Goal: Task Accomplishment & Management: Manage account settings

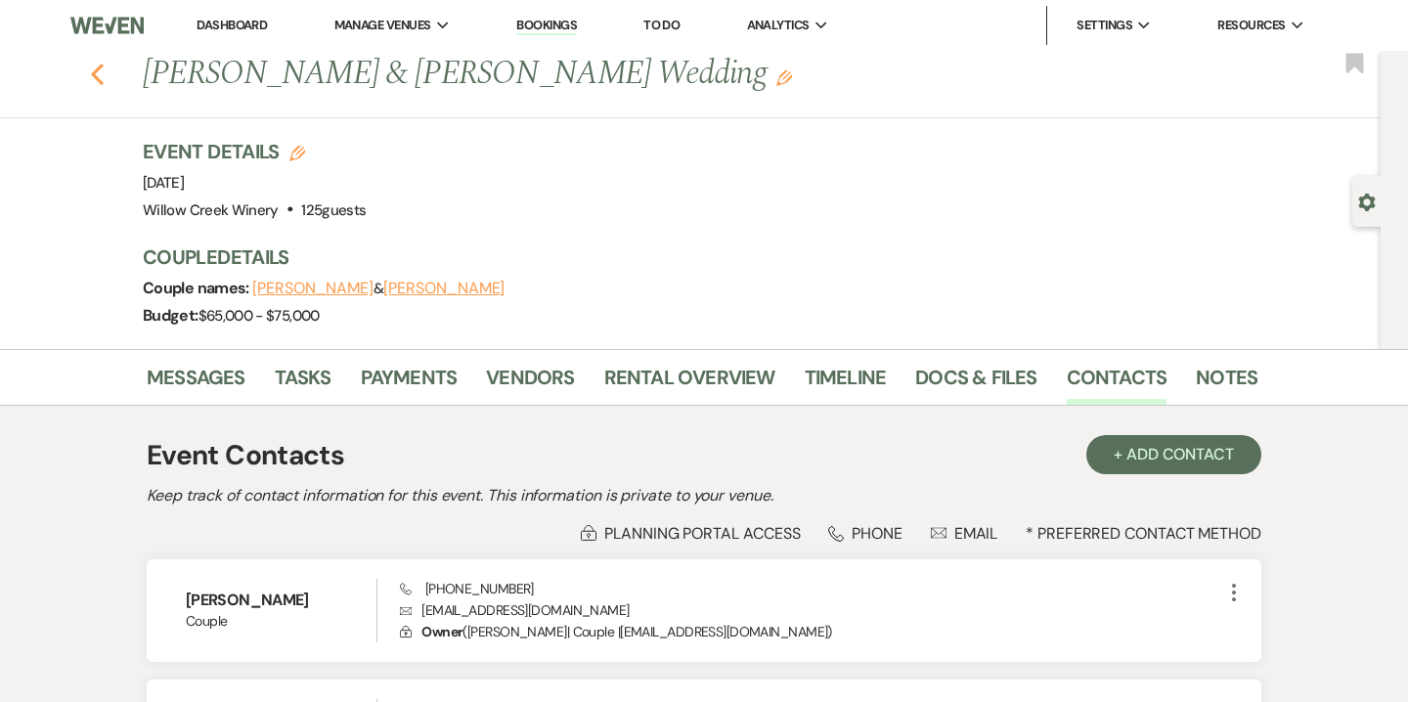
click at [96, 80] on icon "Previous" at bounding box center [97, 74] width 15 height 23
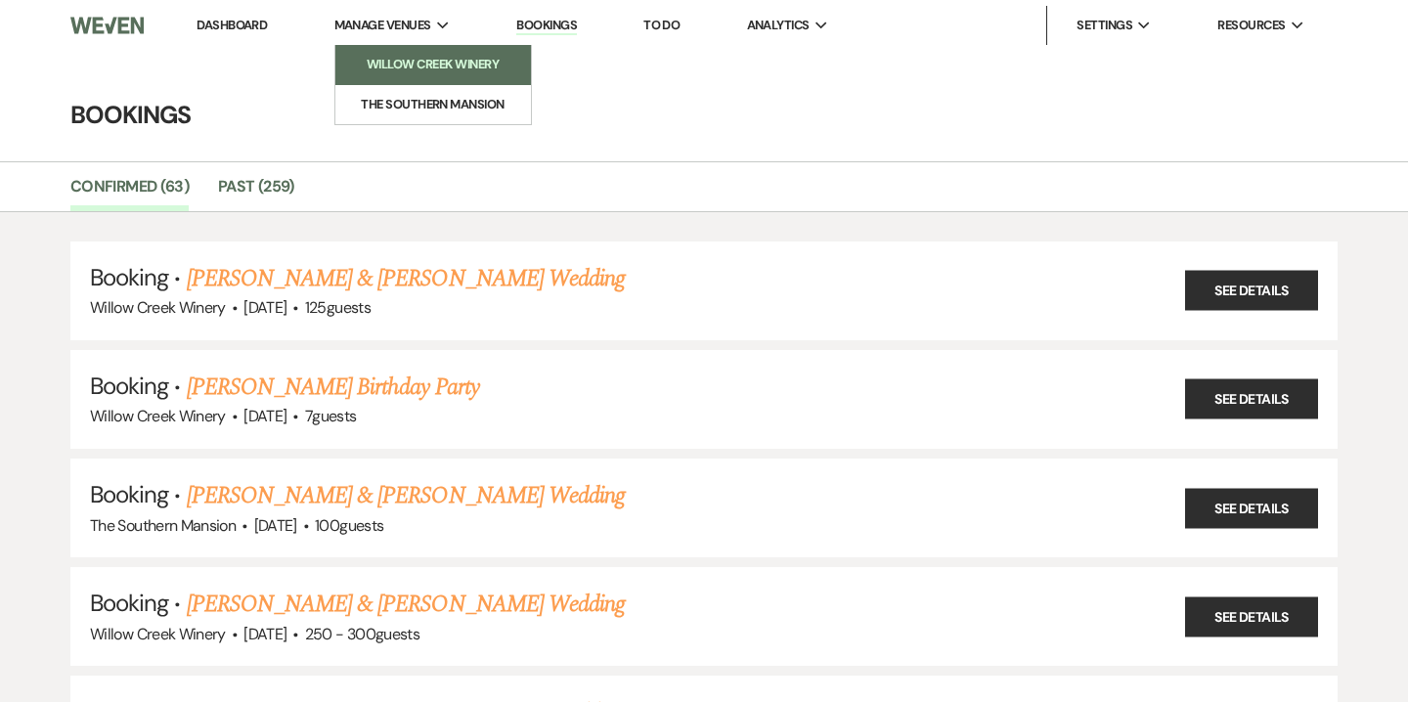
click at [394, 54] on link "Willow Creek Winery" at bounding box center [433, 64] width 196 height 39
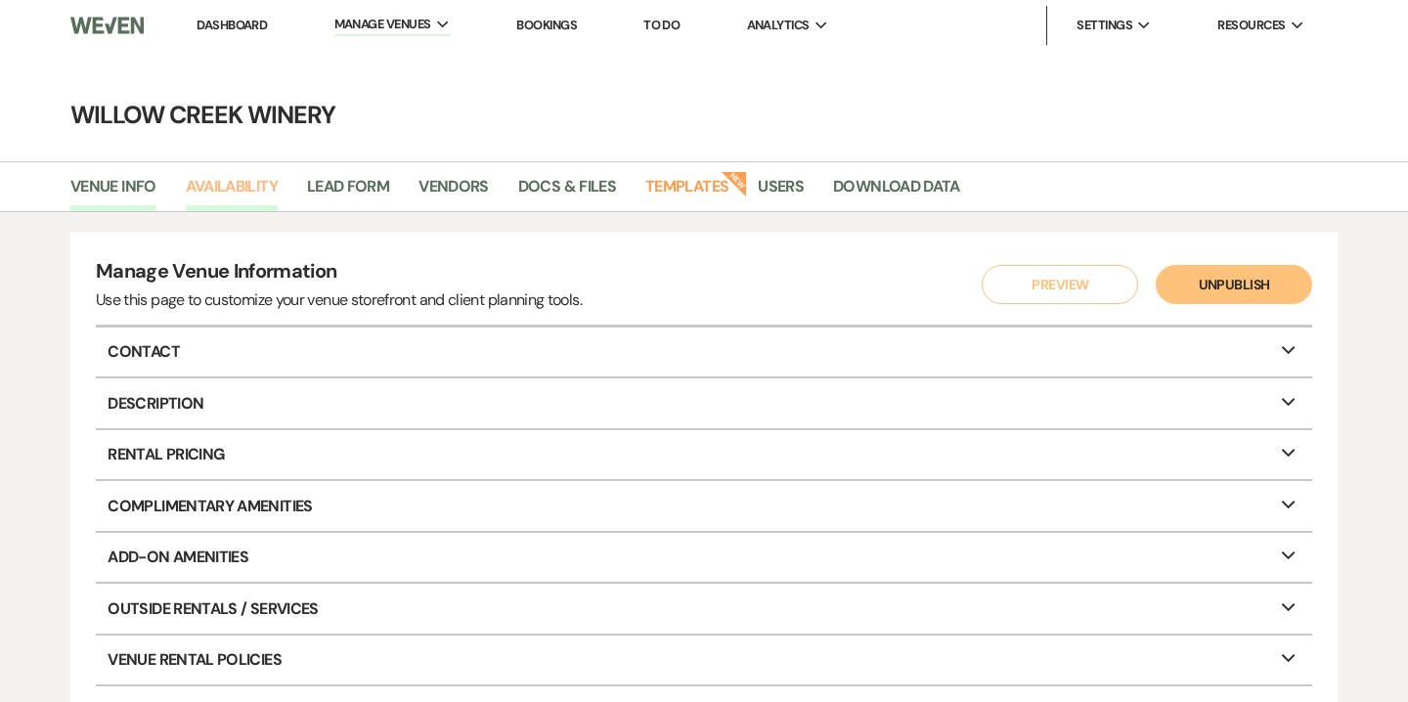
click at [239, 188] on link "Availability" at bounding box center [232, 192] width 92 height 37
select select "2"
select select "2026"
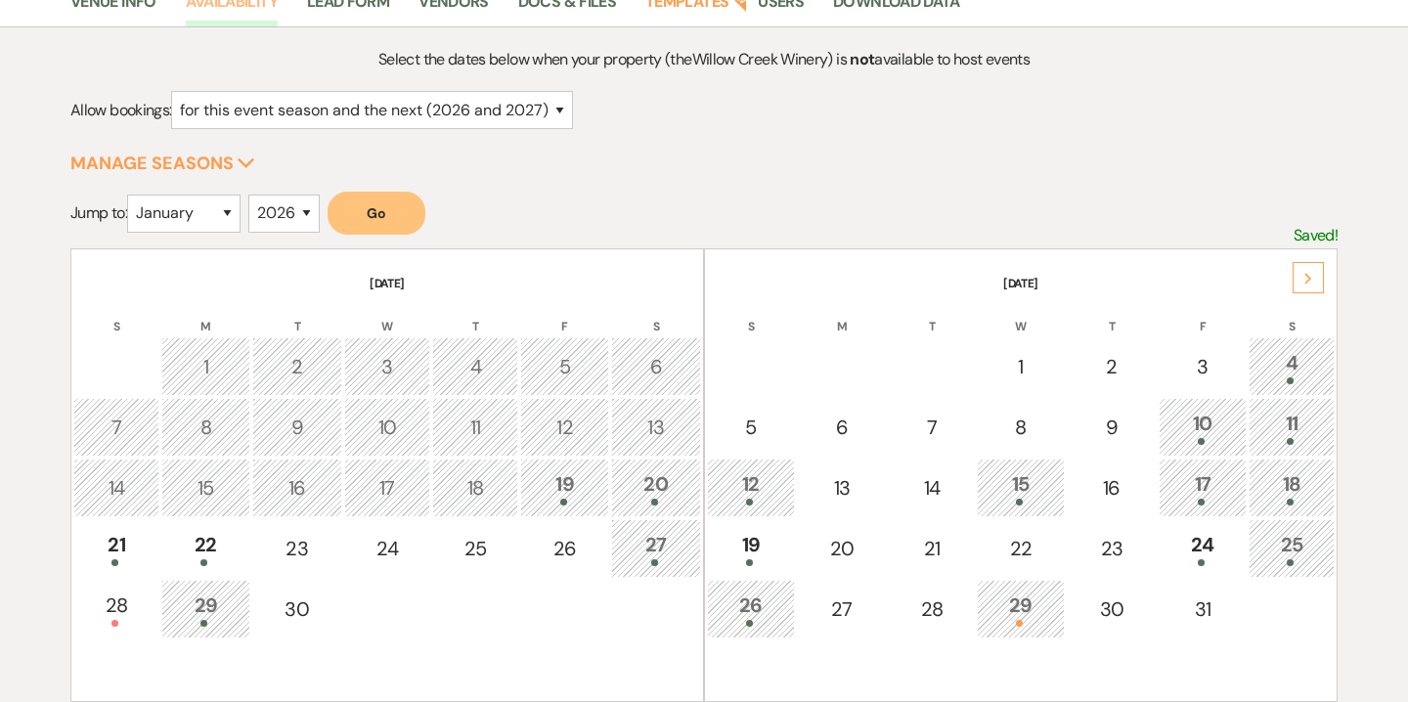
scroll to position [191, 0]
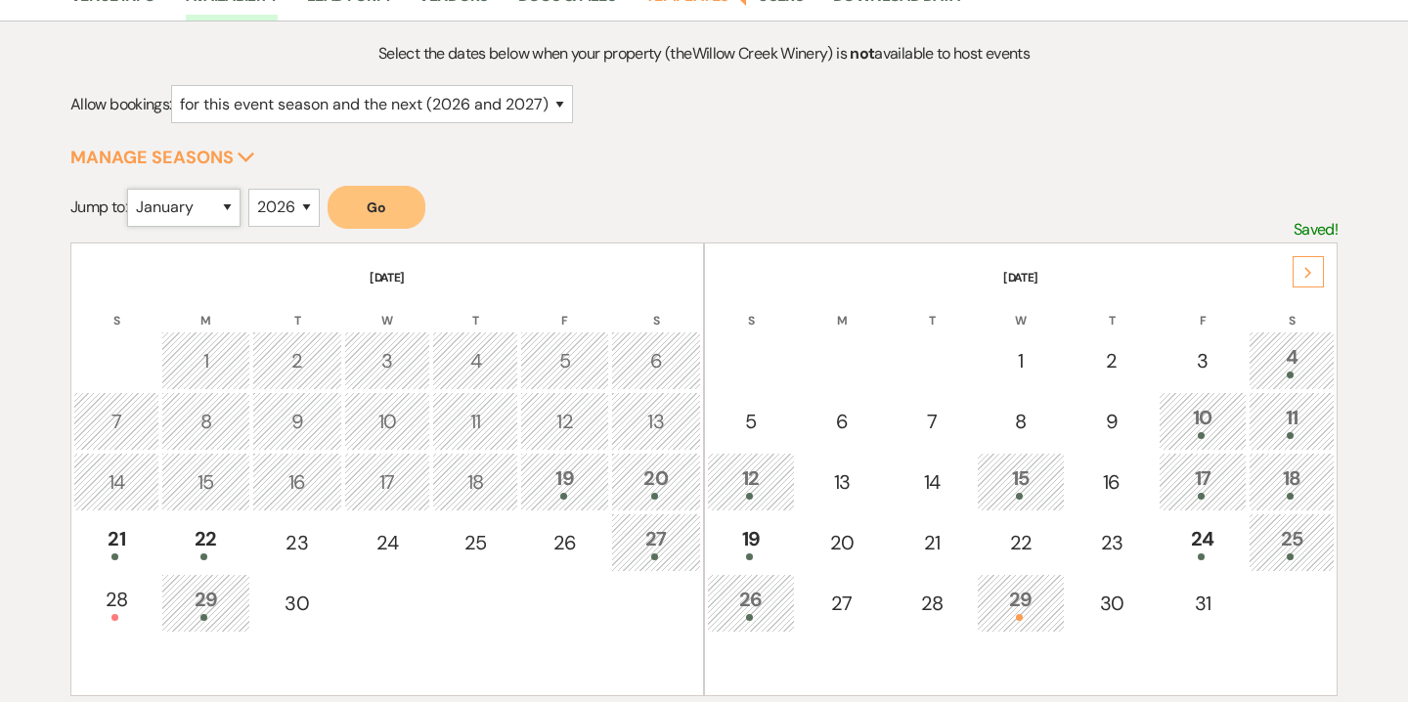
click at [208, 218] on select "January February March April May June July August September October November De…" at bounding box center [183, 208] width 113 height 38
select select "6"
click at [131, 189] on select "January February March April May June July August September October November De…" at bounding box center [183, 208] width 113 height 38
click at [372, 206] on button "Go" at bounding box center [377, 207] width 98 height 43
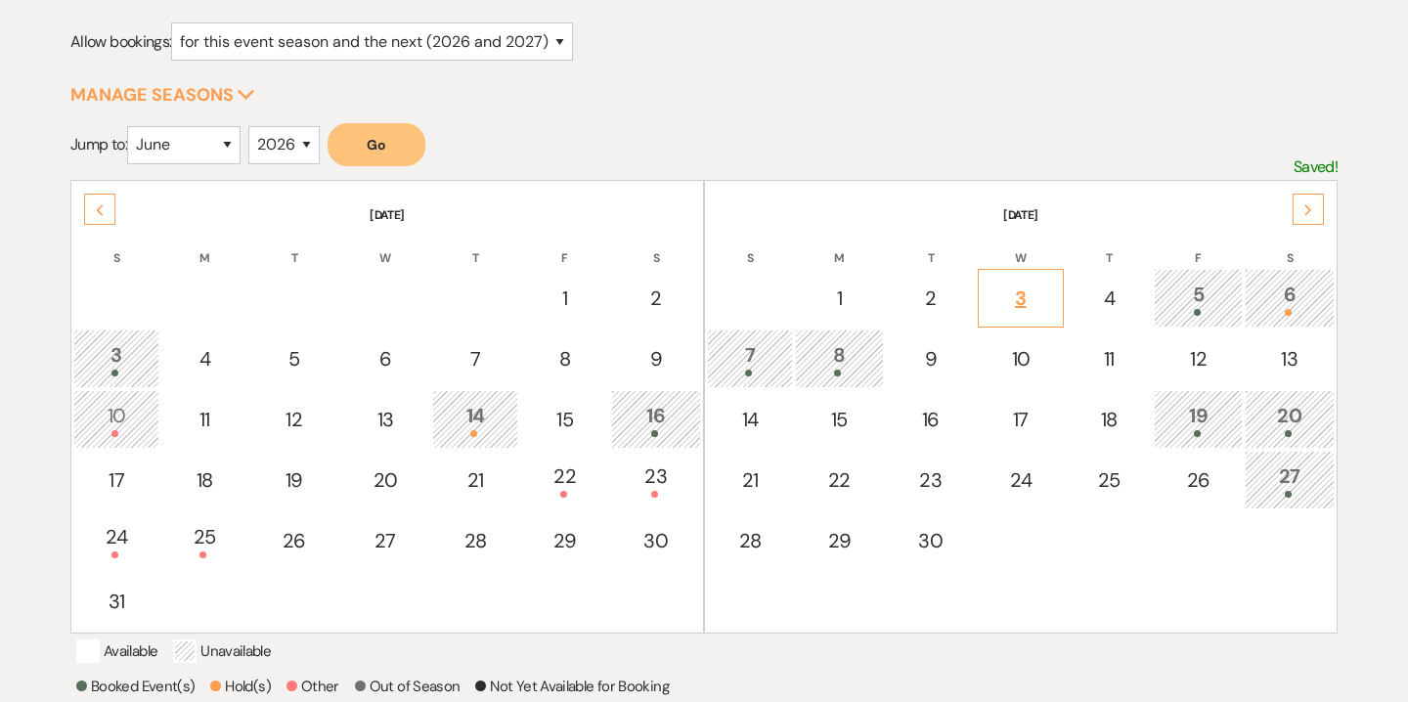
scroll to position [260, 0]
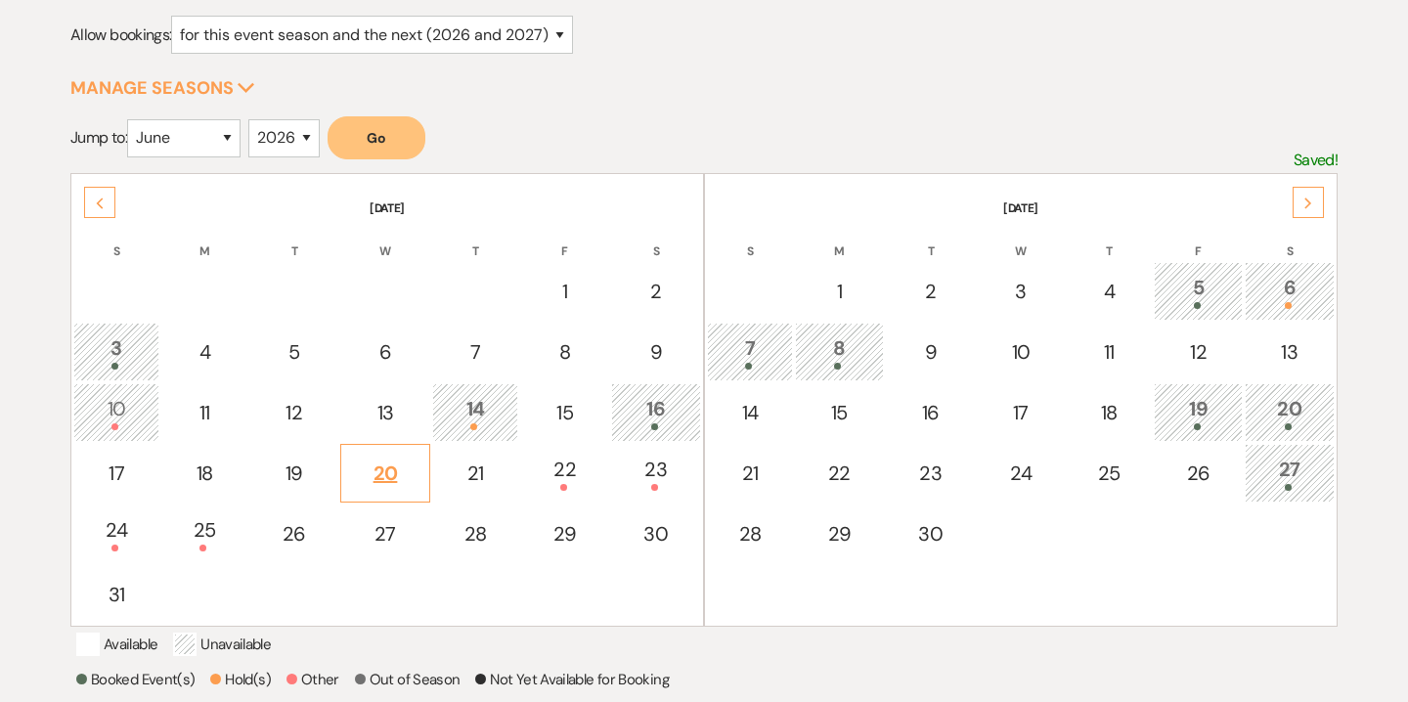
click at [397, 484] on div "20" at bounding box center [385, 473] width 68 height 29
select select "other"
select select "false"
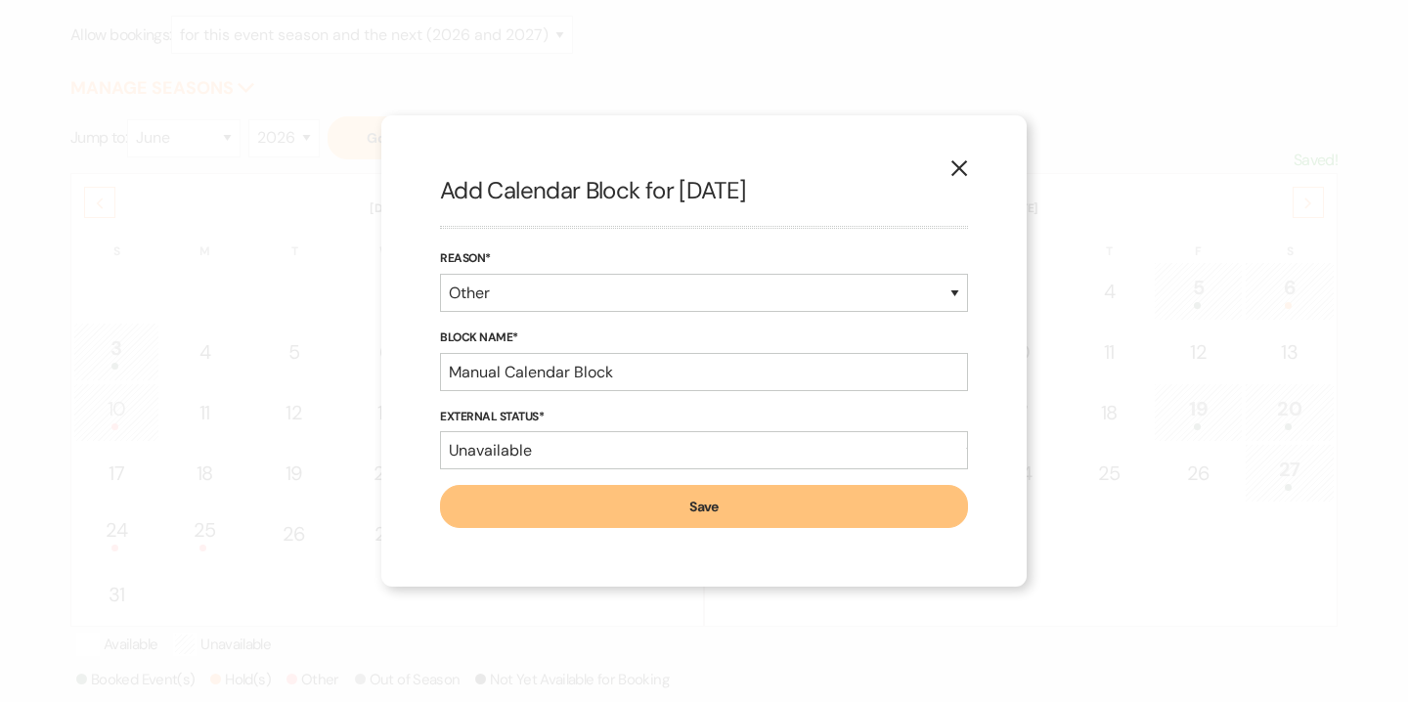
click at [963, 173] on use "button" at bounding box center [960, 168] width 16 height 16
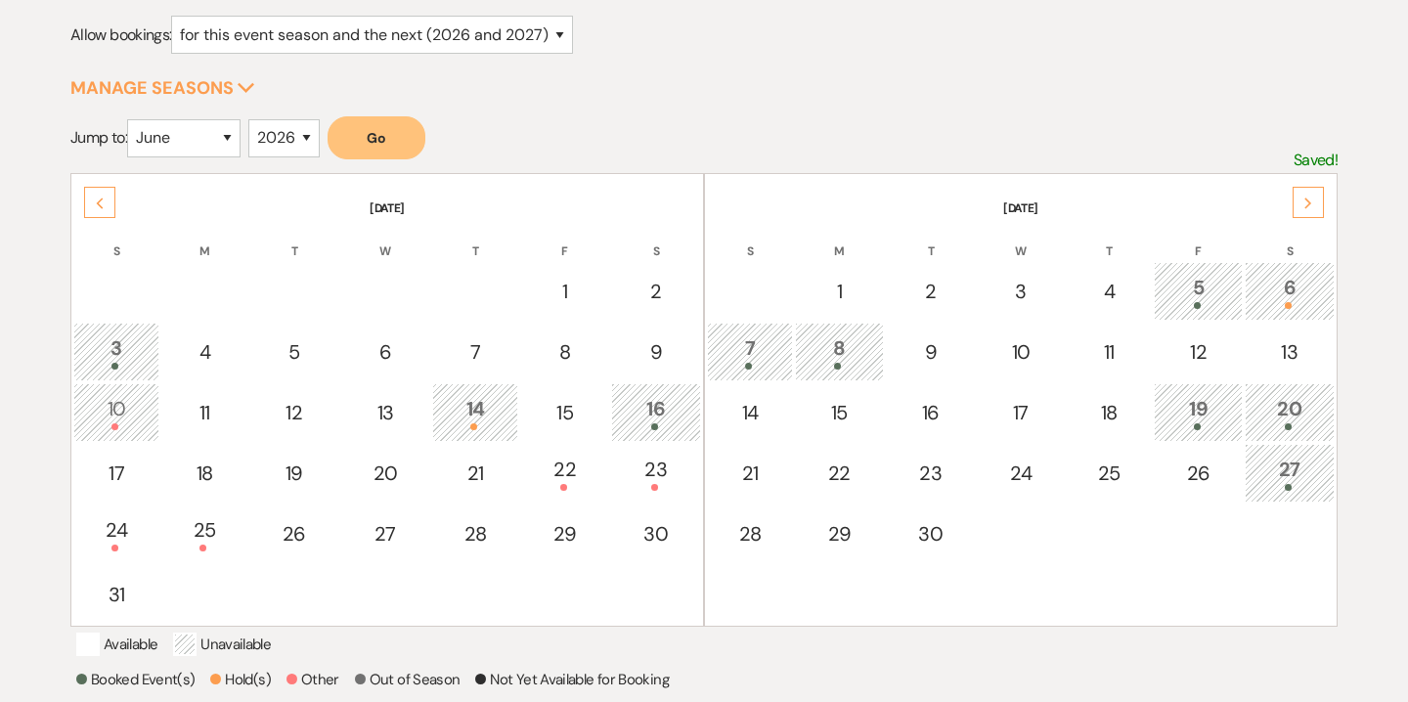
click at [404, 138] on button "Go" at bounding box center [377, 137] width 98 height 43
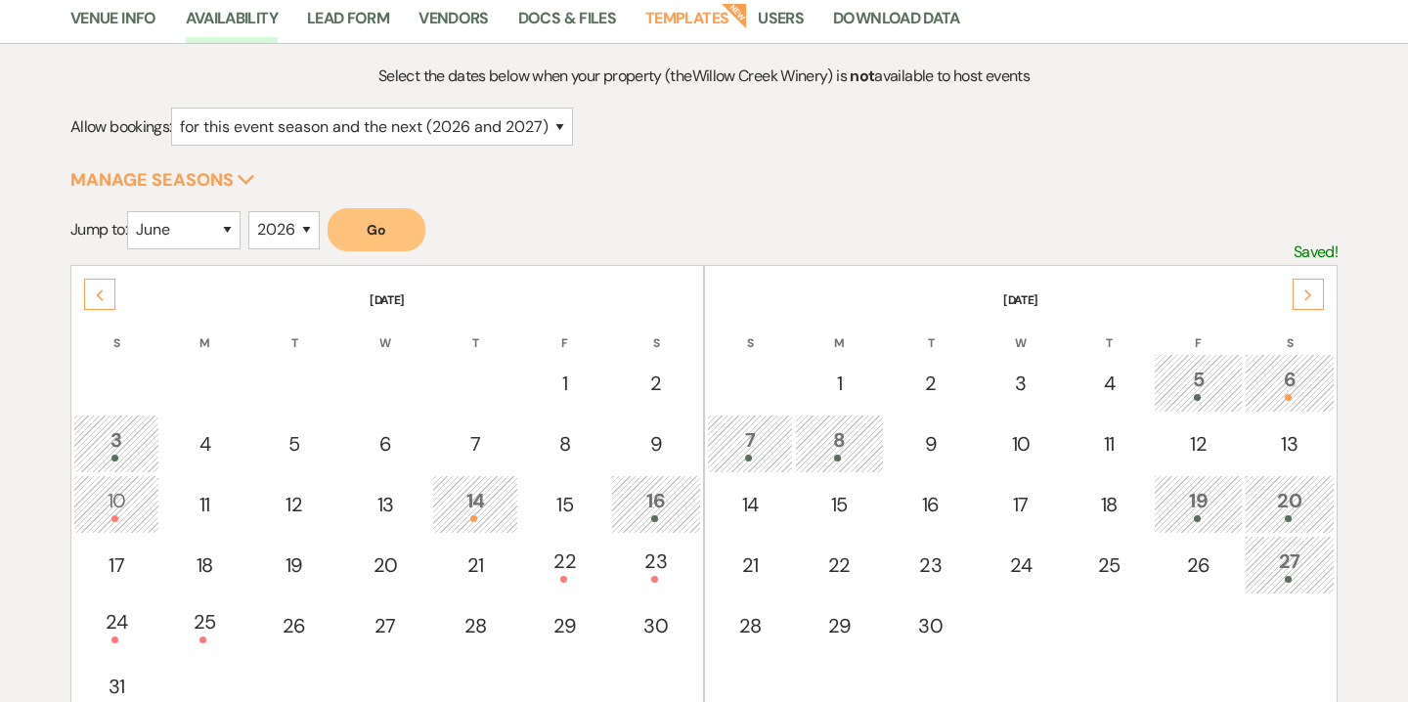
scroll to position [187, 0]
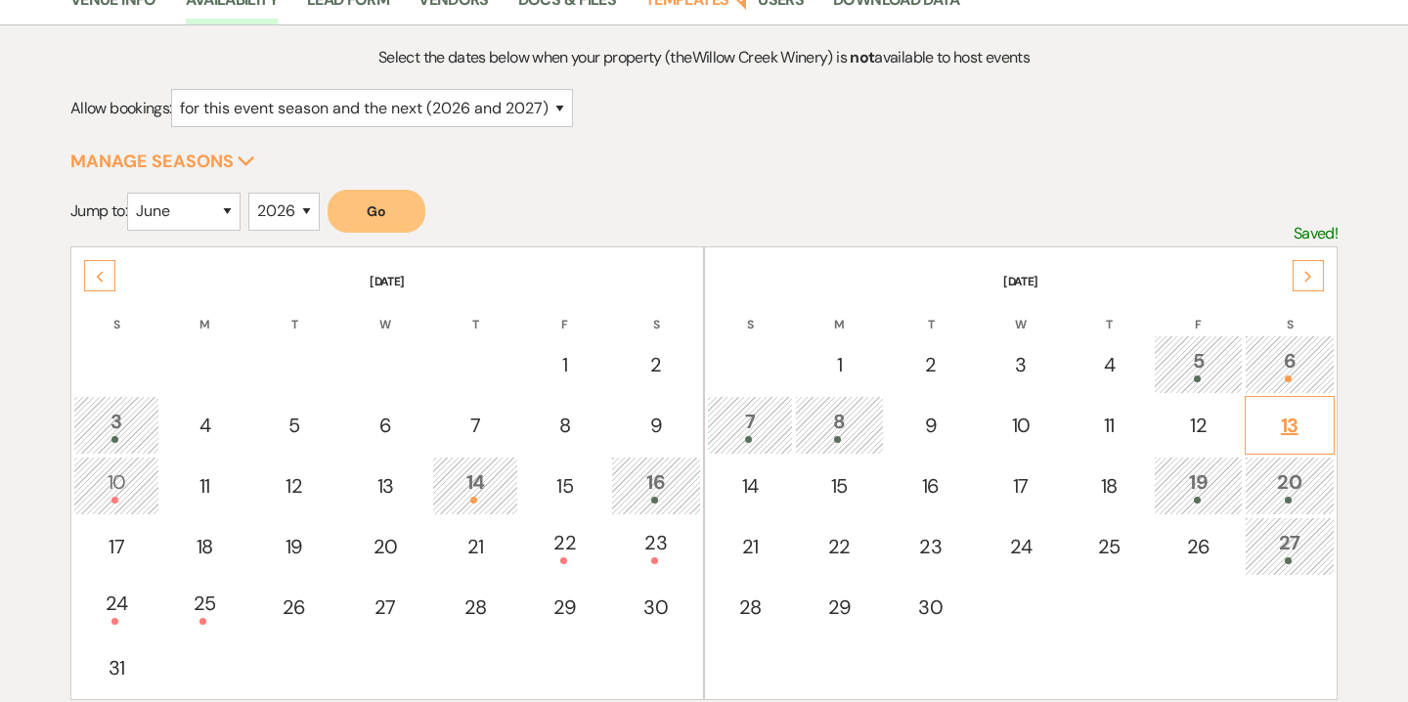
click at [1297, 424] on div "13" at bounding box center [1290, 425] width 68 height 29
select select "other"
select select "false"
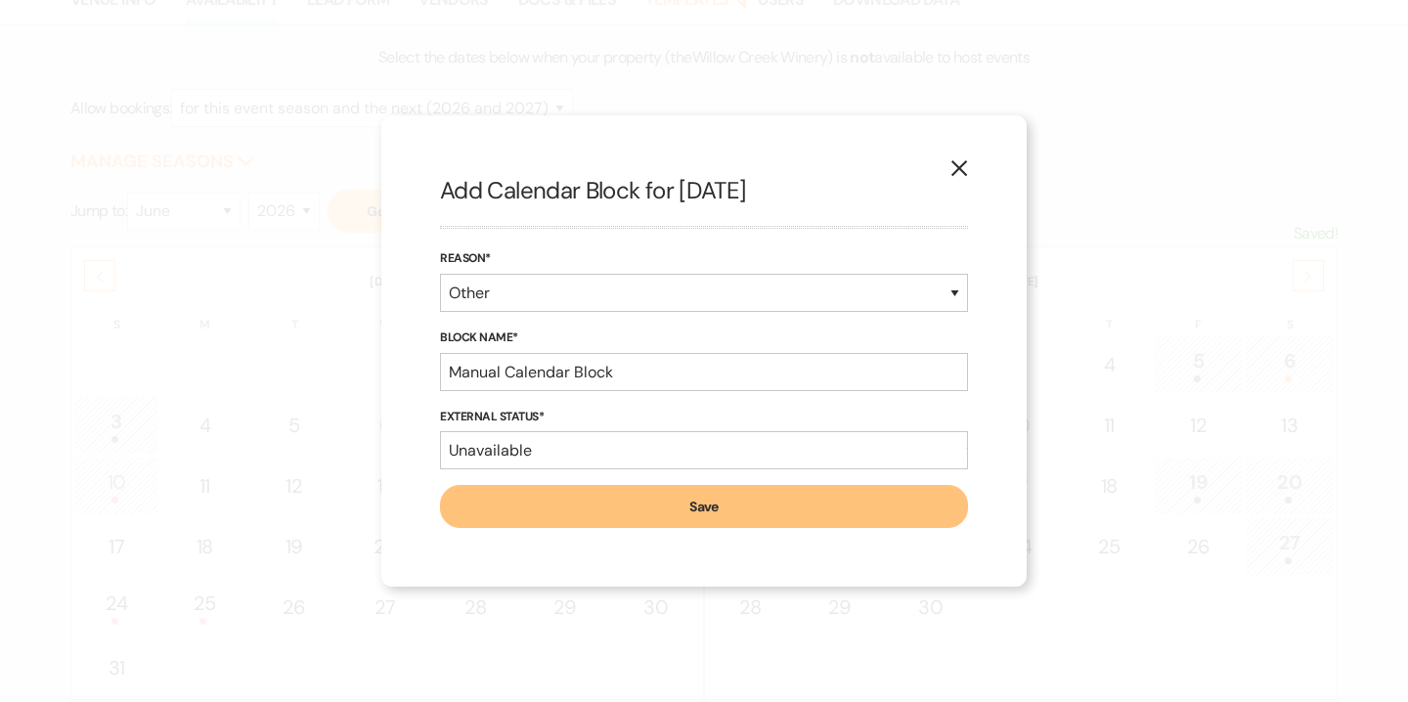
click at [969, 163] on button "X" at bounding box center [959, 168] width 29 height 34
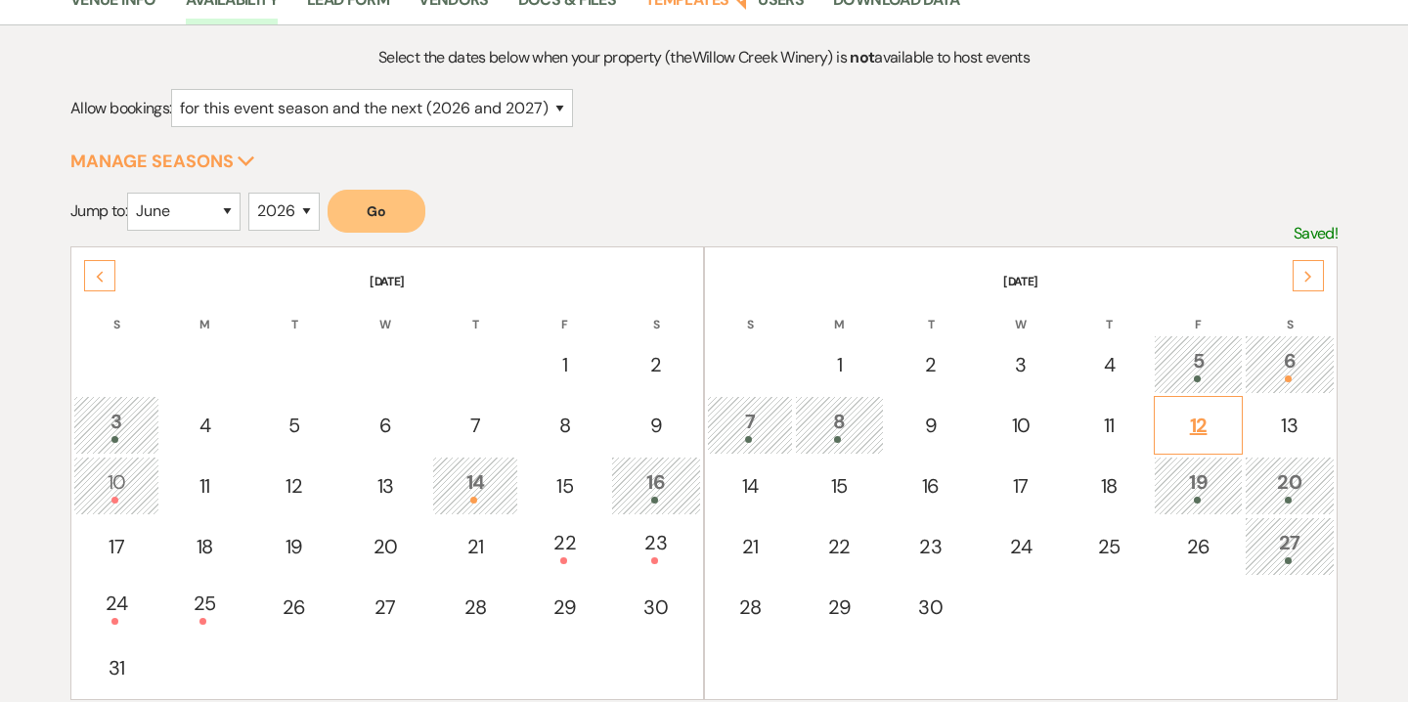
click at [1207, 434] on div "12" at bounding box center [1198, 425] width 67 height 29
select select "other"
select select "false"
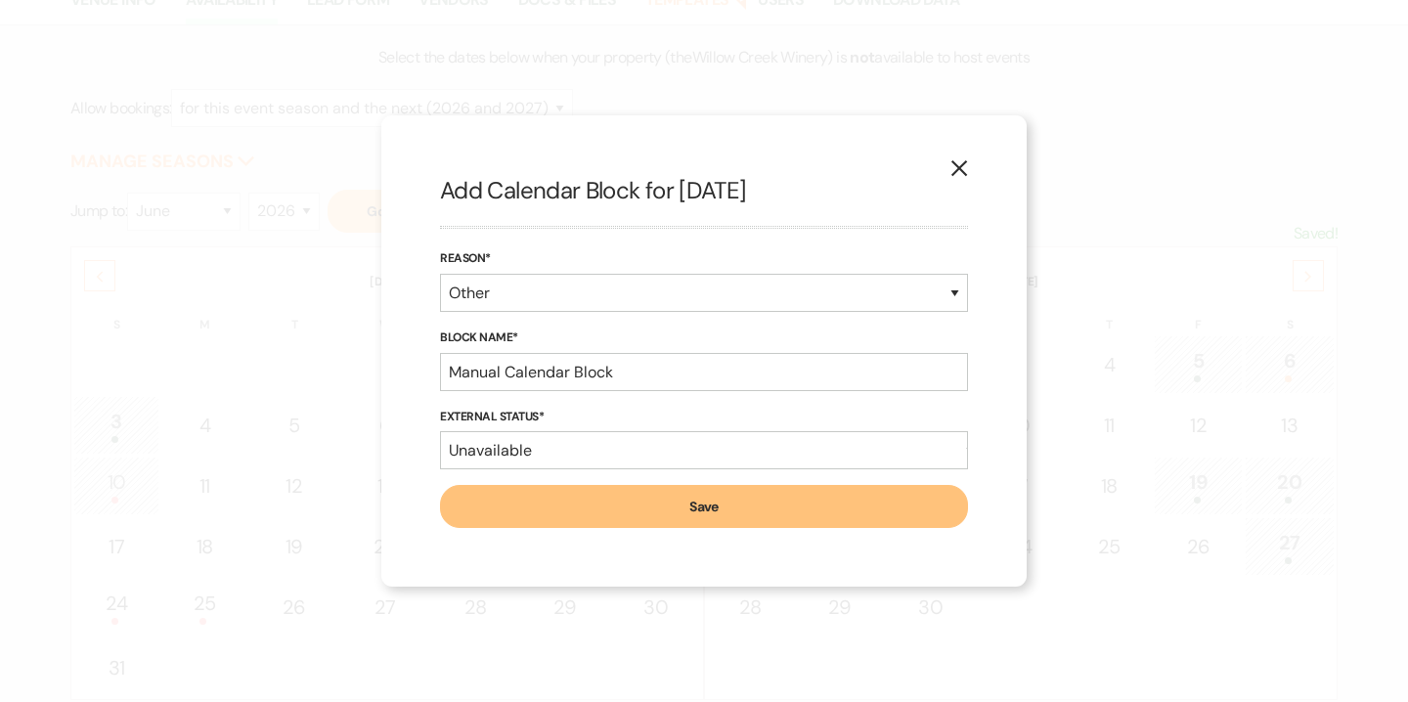
click at [955, 164] on use "button" at bounding box center [960, 168] width 16 height 16
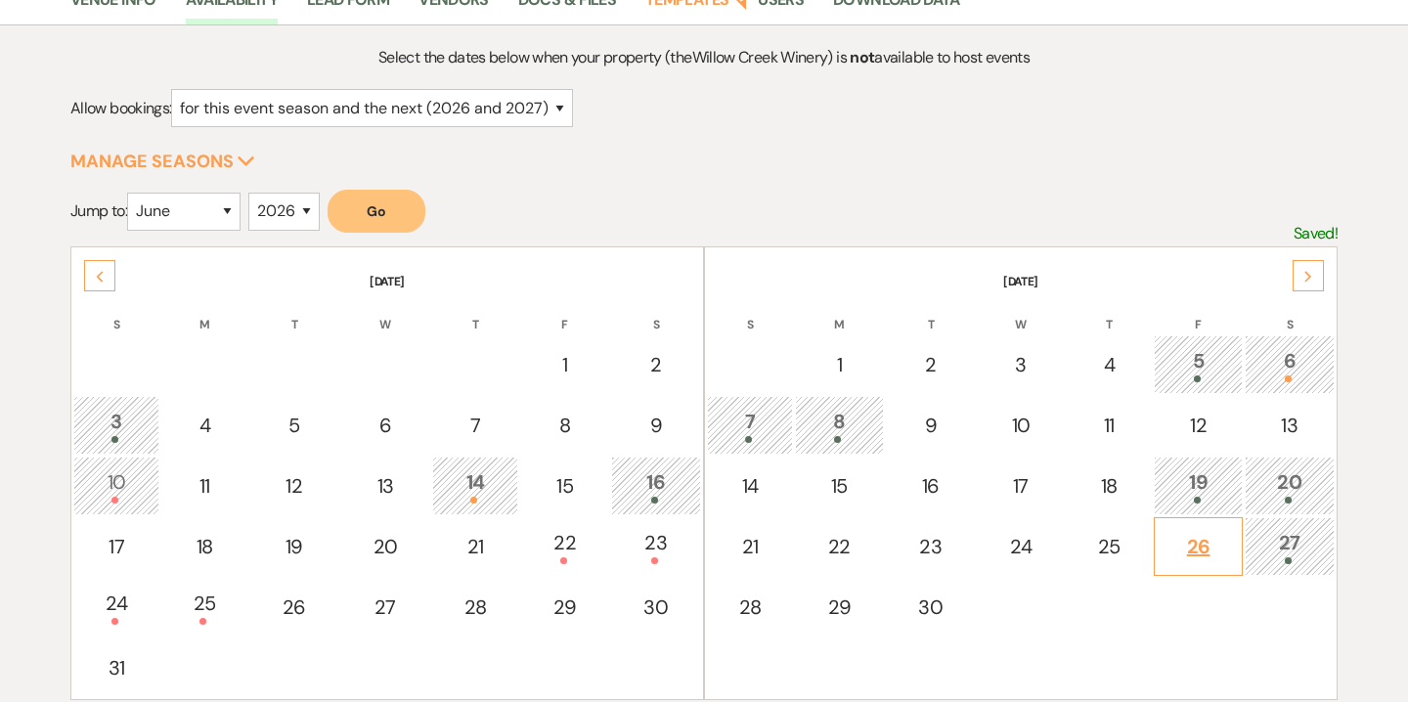
click at [1209, 558] on div "26" at bounding box center [1198, 546] width 67 height 29
select select "other"
select select "false"
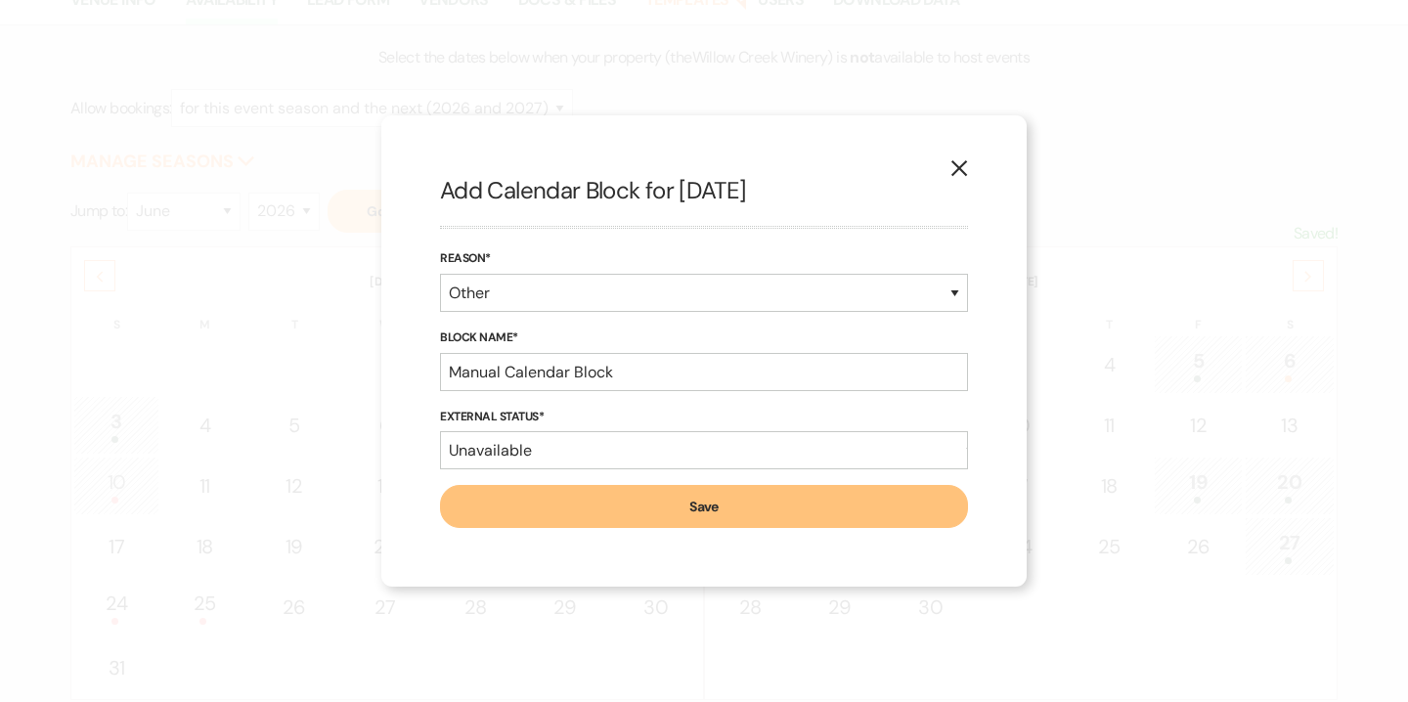
click at [969, 173] on button "X" at bounding box center [959, 168] width 29 height 34
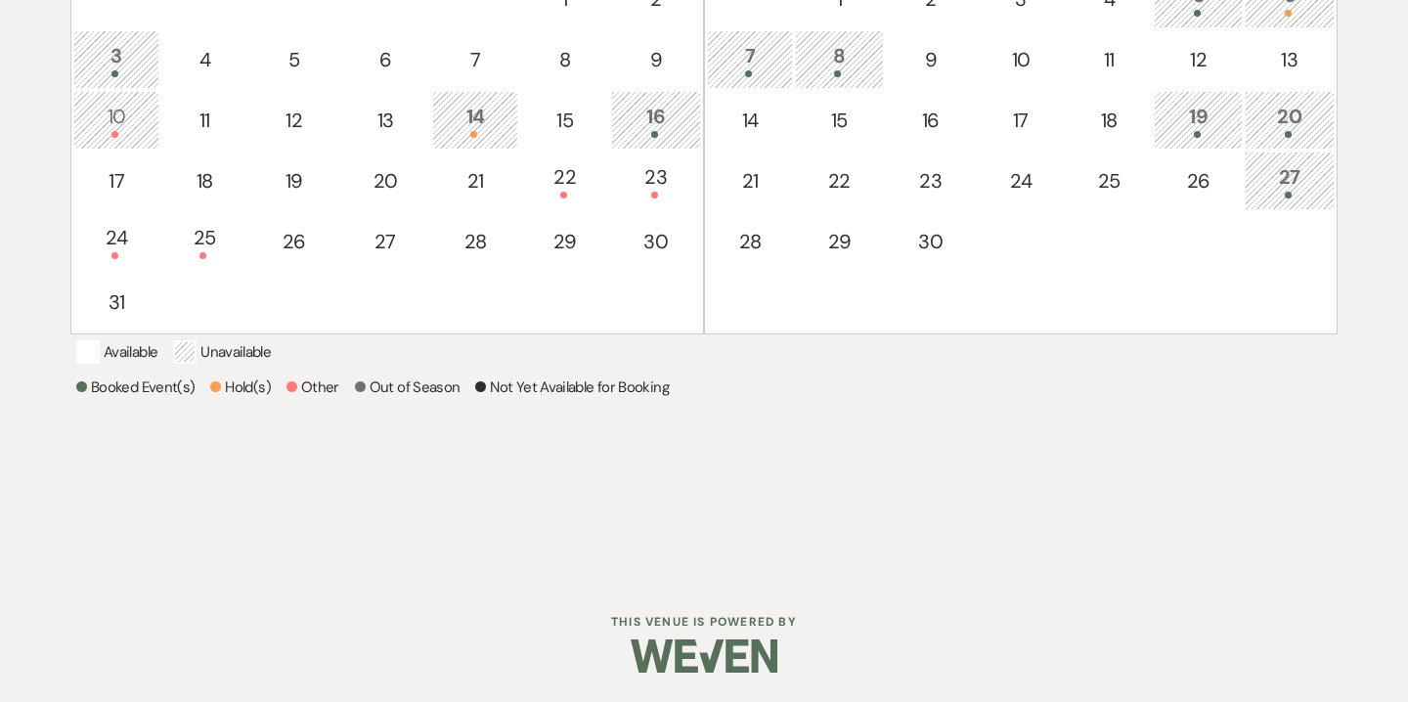
scroll to position [0, 0]
